Goal: Check status: Check status

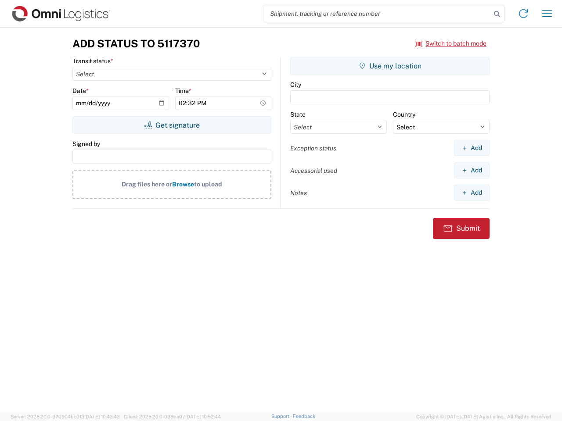
click at [377, 14] on input "search" at bounding box center [376, 13] width 227 height 17
click at [497, 14] on icon at bounding box center [497, 14] width 12 height 12
click at [523, 14] on icon at bounding box center [523, 14] width 14 height 14
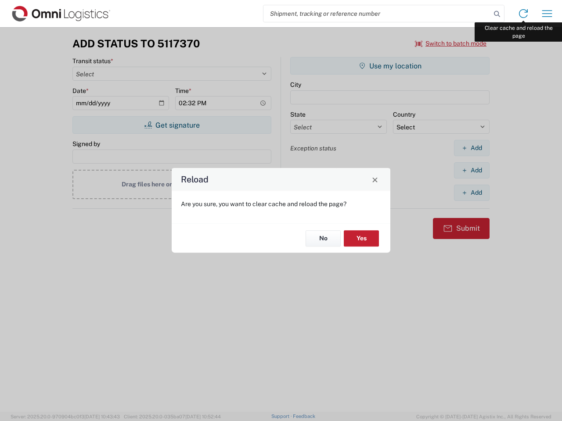
click at [547, 14] on div "Reload Are you sure, you want to clear cache and reload the page? No Yes" at bounding box center [281, 210] width 562 height 421
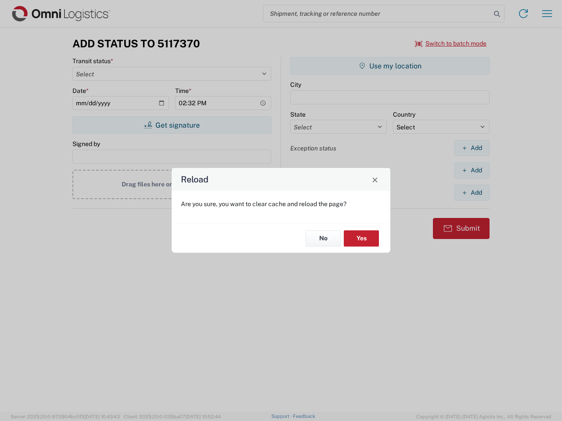
click at [451, 43] on div "Reload Are you sure, you want to clear cache and reload the page? No Yes" at bounding box center [281, 210] width 562 height 421
click at [172, 125] on div "Reload Are you sure, you want to clear cache and reload the page? No Yes" at bounding box center [281, 210] width 562 height 421
click at [390, 66] on div "Reload Are you sure, you want to clear cache and reload the page? No Yes" at bounding box center [281, 210] width 562 height 421
click at [471, 148] on div "Reload Are you sure, you want to clear cache and reload the page? No Yes" at bounding box center [281, 210] width 562 height 421
click at [471, 170] on div "Reload Are you sure, you want to clear cache and reload the page? No Yes" at bounding box center [281, 210] width 562 height 421
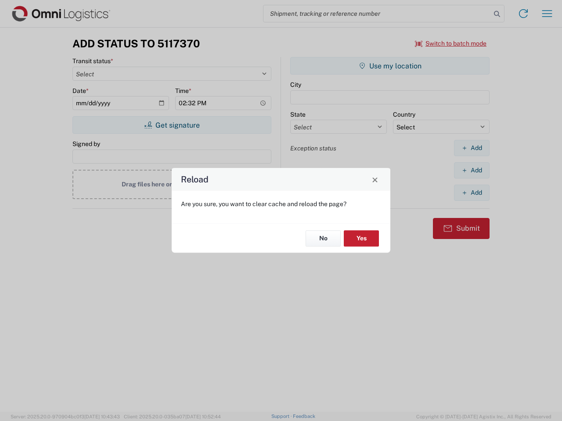
click at [471, 193] on div "Reload Are you sure, you want to clear cache and reload the page? No Yes" at bounding box center [281, 210] width 562 height 421
